Goal: Information Seeking & Learning: Understand process/instructions

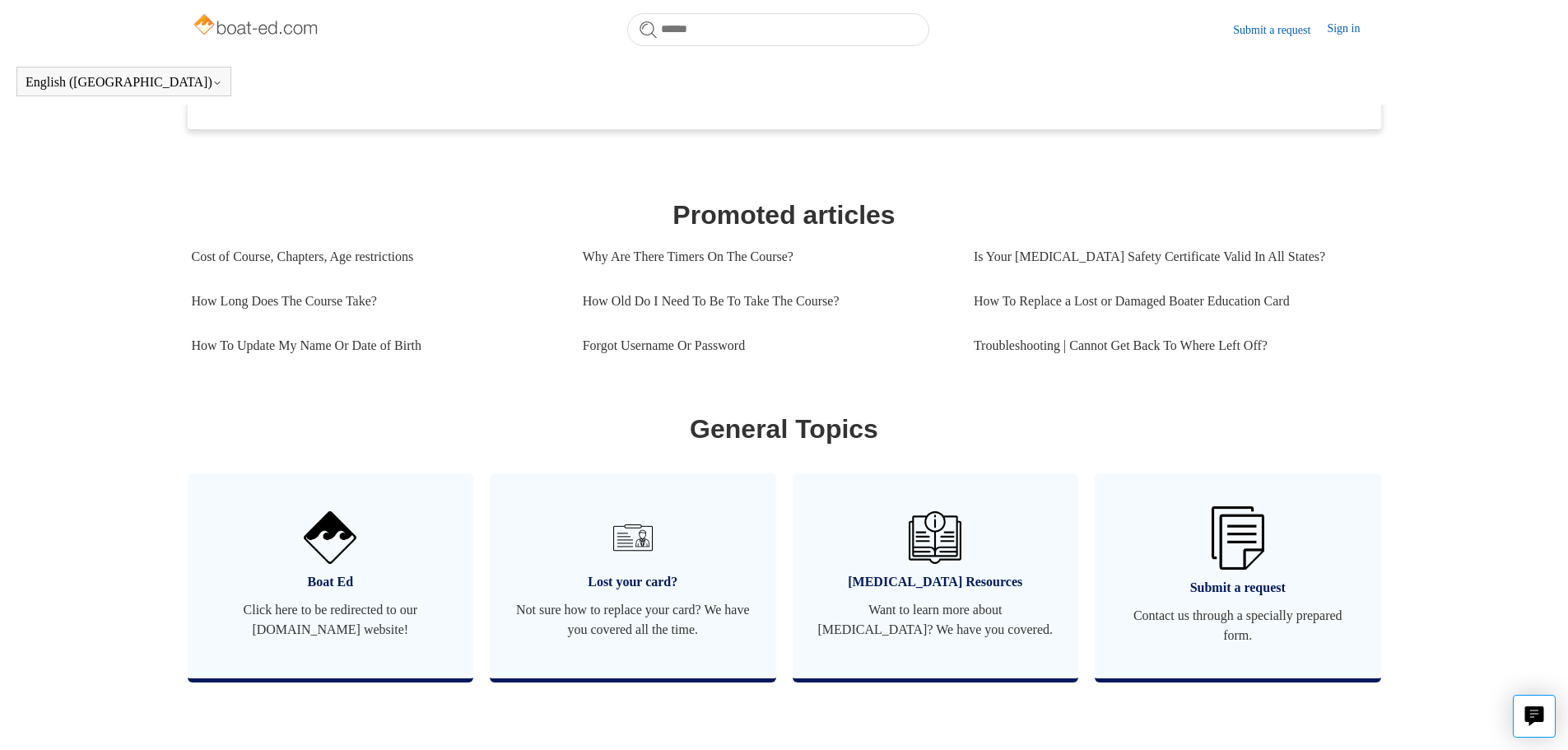
scroll to position [448, 0]
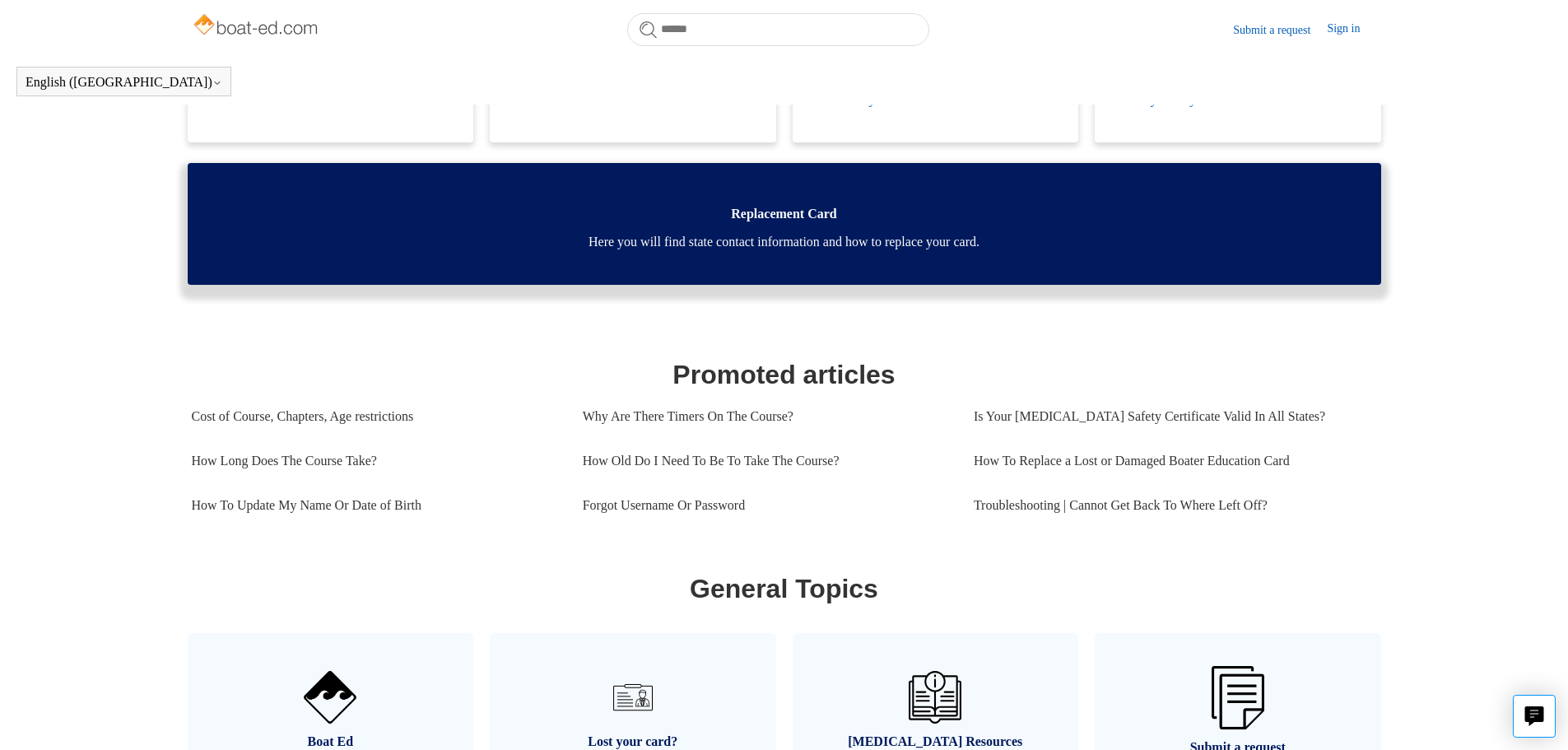
click at [763, 252] on span "Here you will find state contact information and how to replace your card." at bounding box center [784, 243] width 1144 height 20
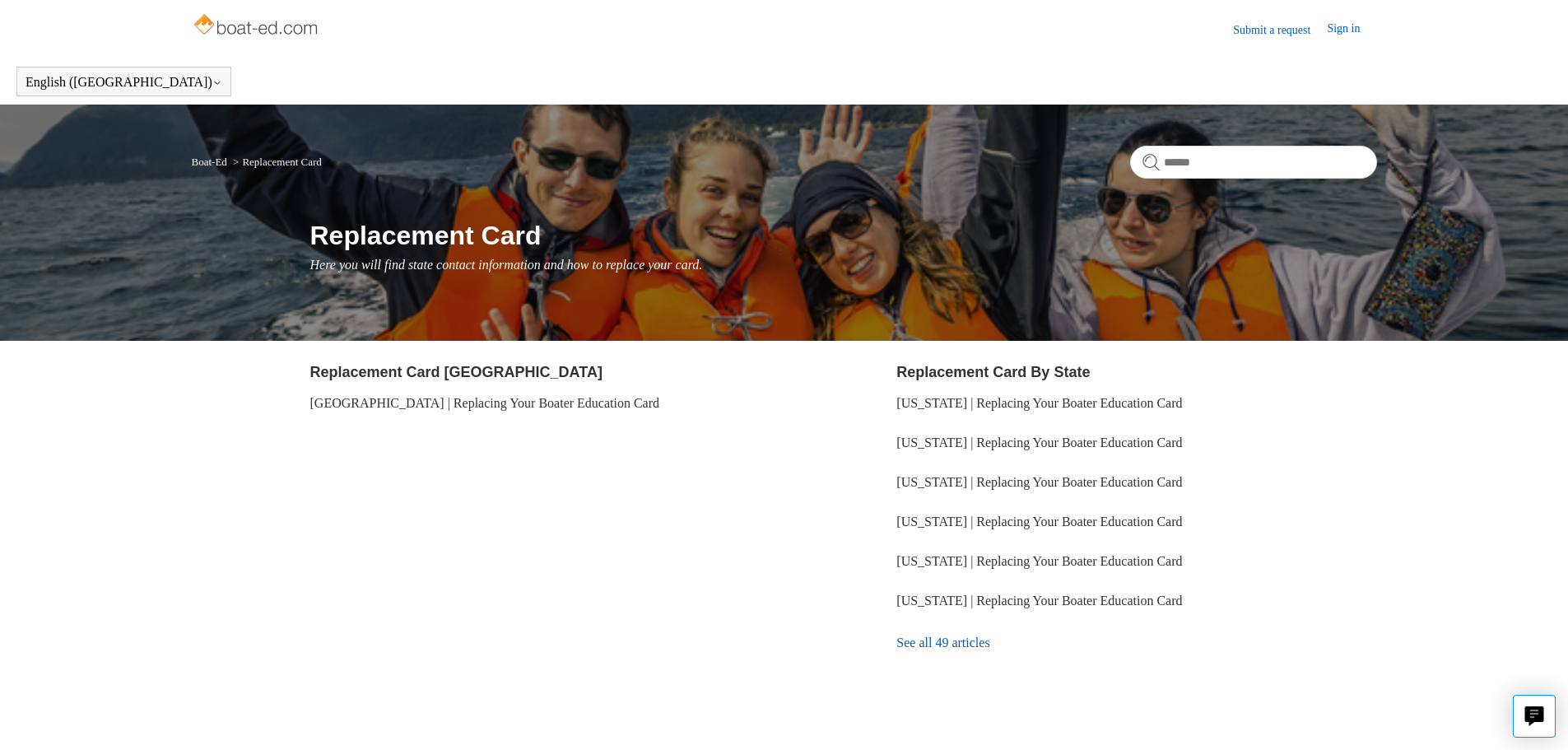
scroll to position [43, 0]
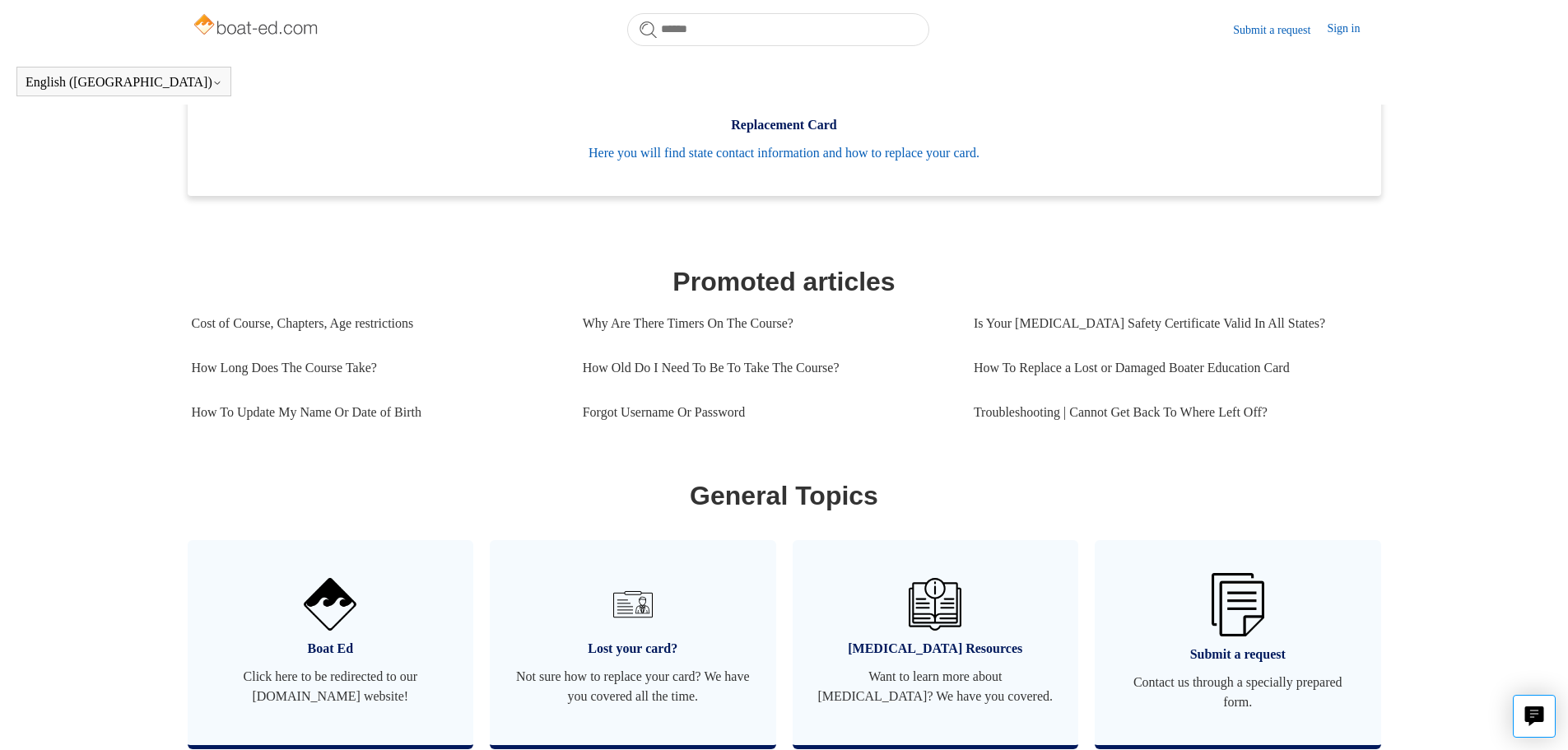
scroll to position [953, 0]
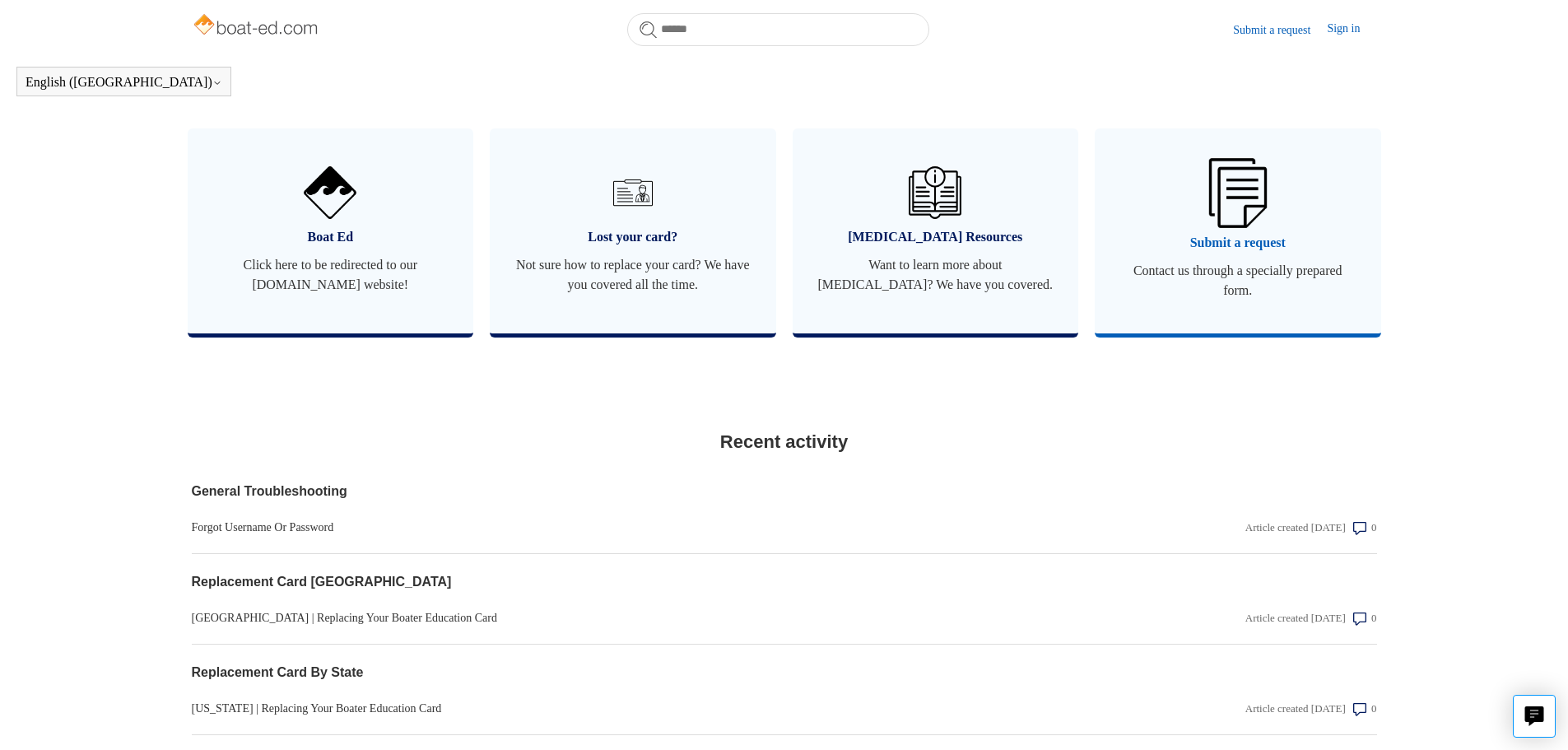
click at [1232, 287] on span "Contact us through a specially prepared form." at bounding box center [1239, 281] width 238 height 40
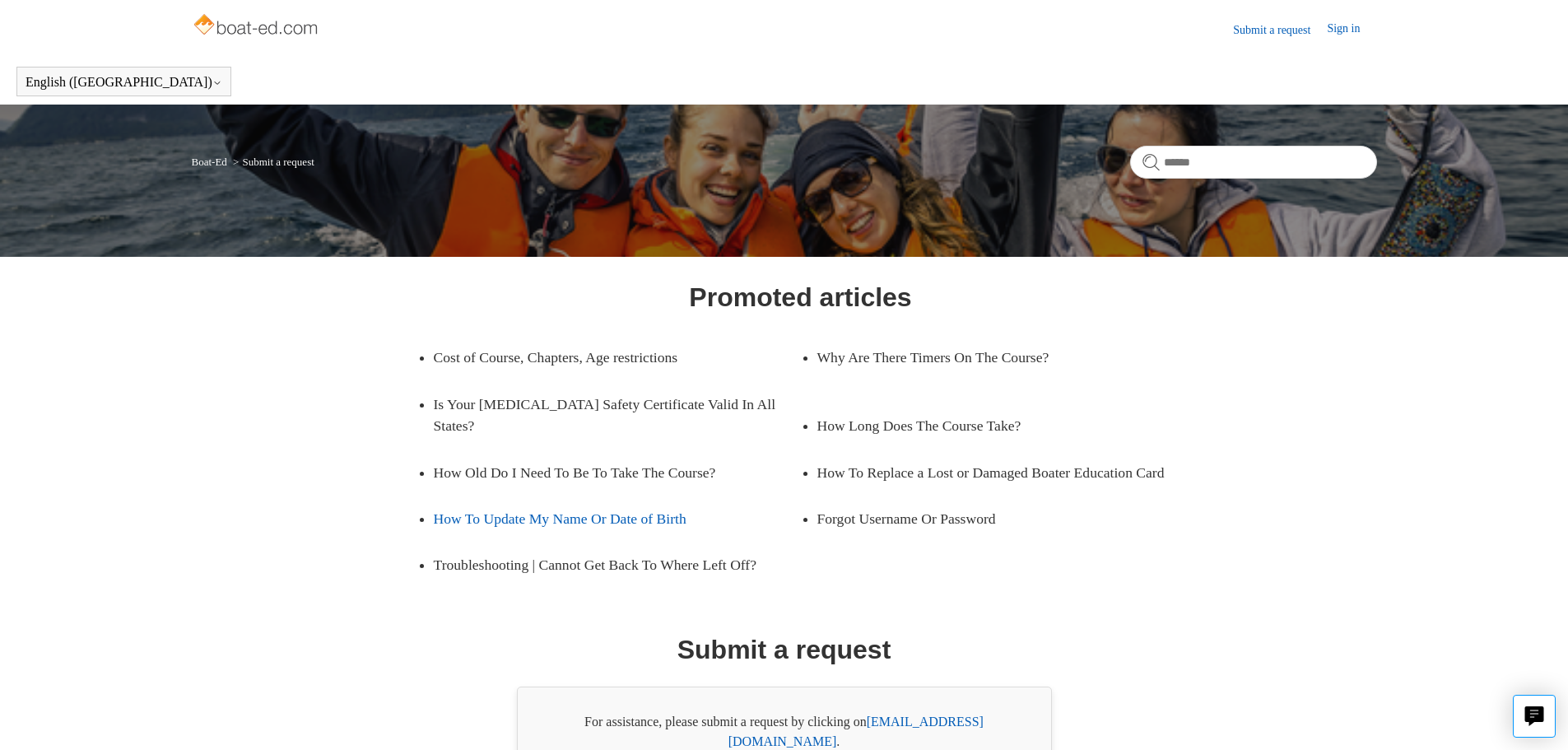
click at [627, 515] on link "How To Update My Name Or Date of Birth" at bounding box center [605, 518] width 342 height 46
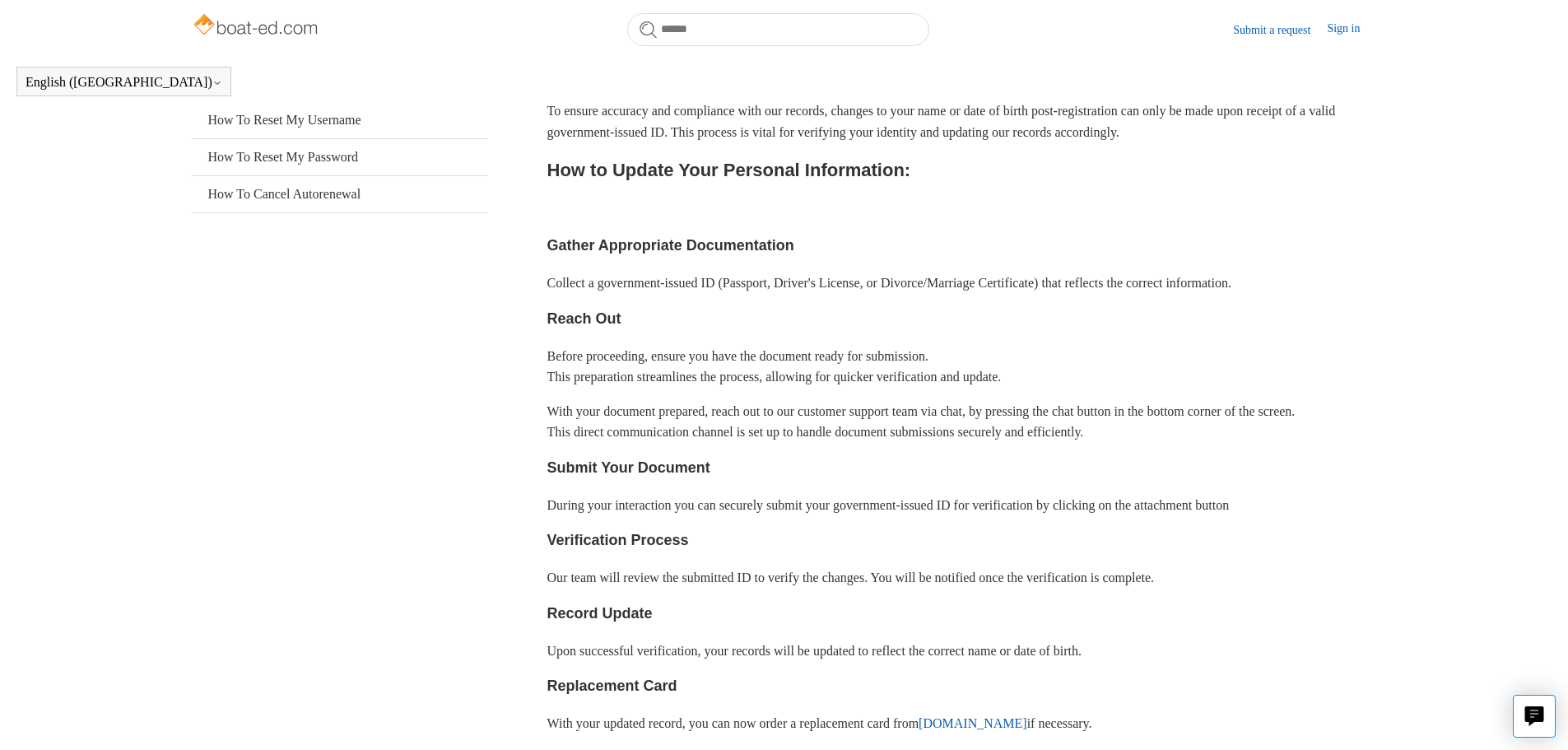
scroll to position [411, 0]
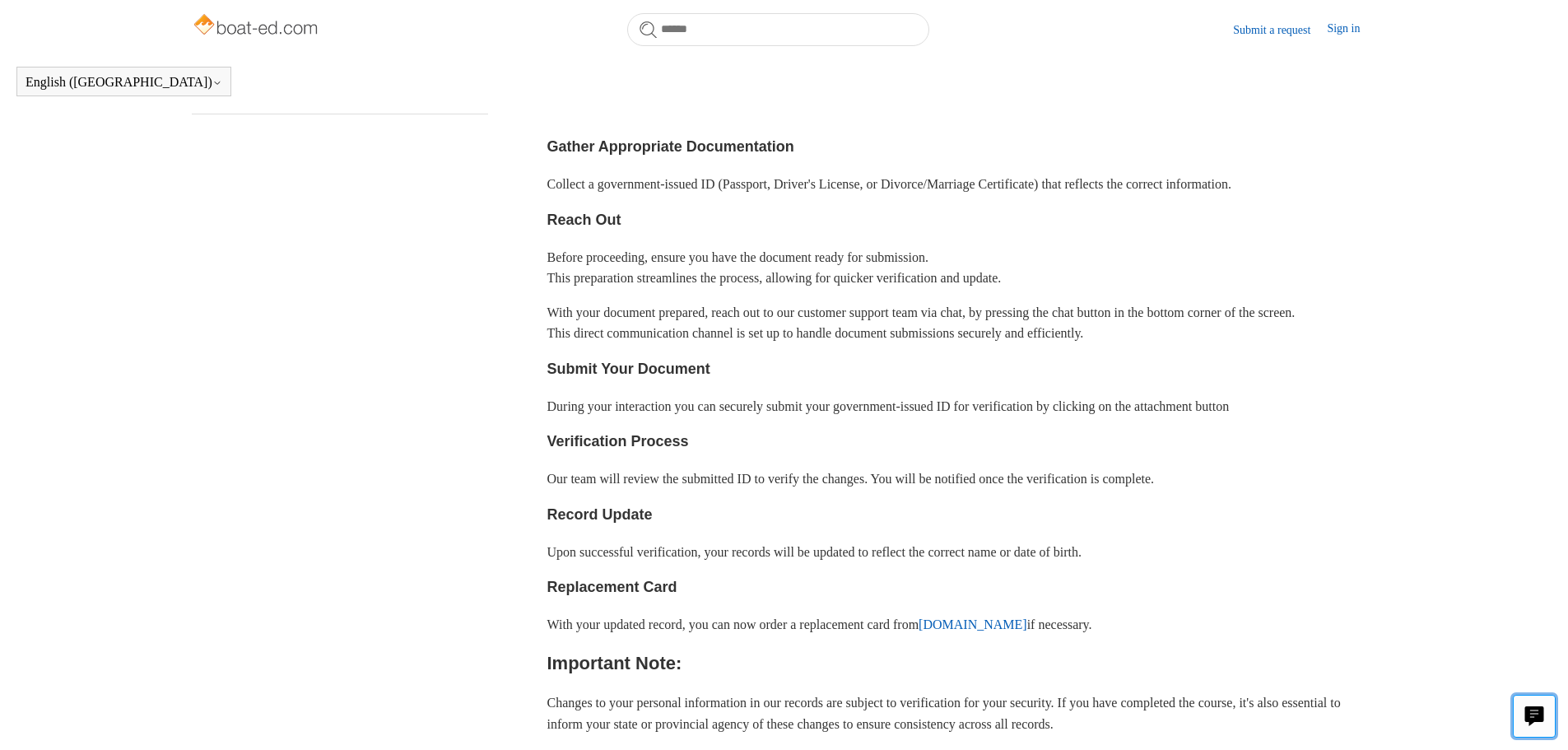
click at [1537, 709] on icon "Live chat" at bounding box center [1534, 715] width 19 height 16
